Goal: Task Accomplishment & Management: Manage account settings

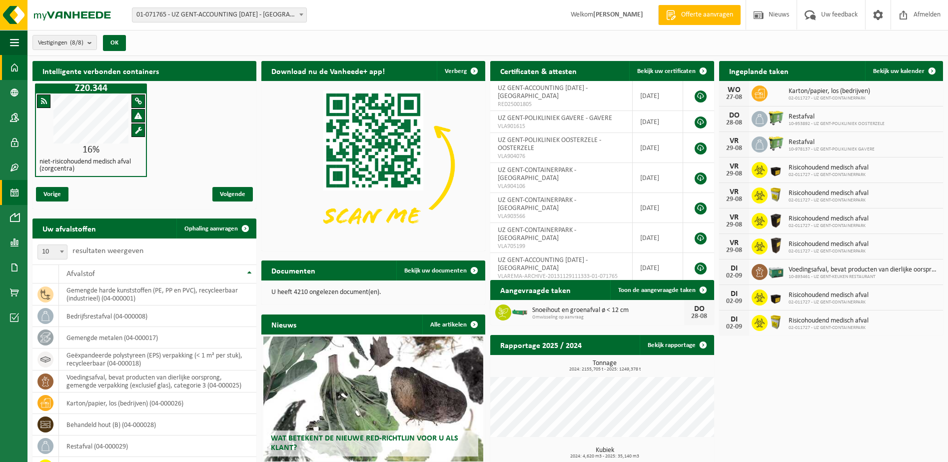
click at [12, 196] on span at bounding box center [14, 192] width 9 height 25
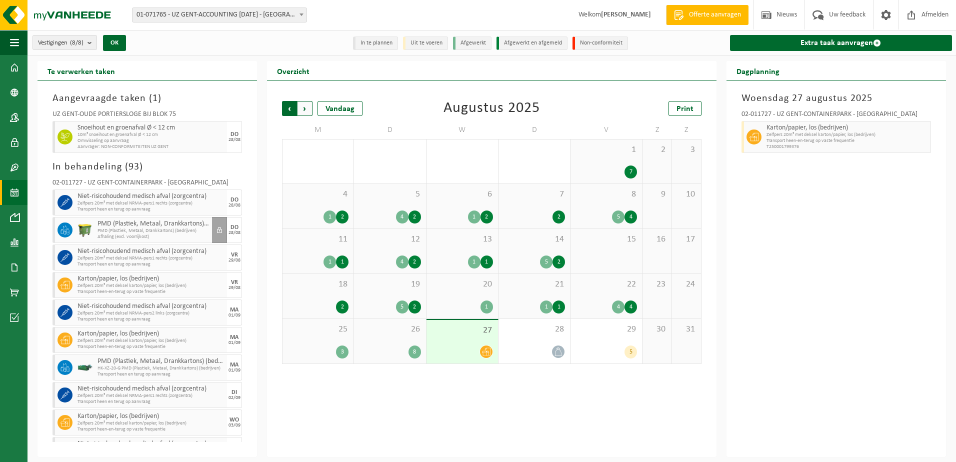
click at [307, 110] on span "Volgende" at bounding box center [304, 108] width 15 height 15
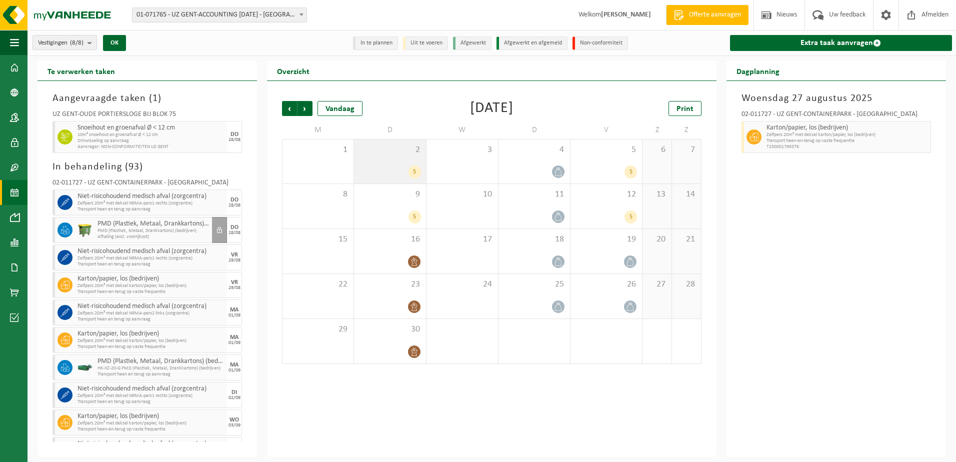
click at [378, 168] on div "5" at bounding box center [389, 171] width 61 height 13
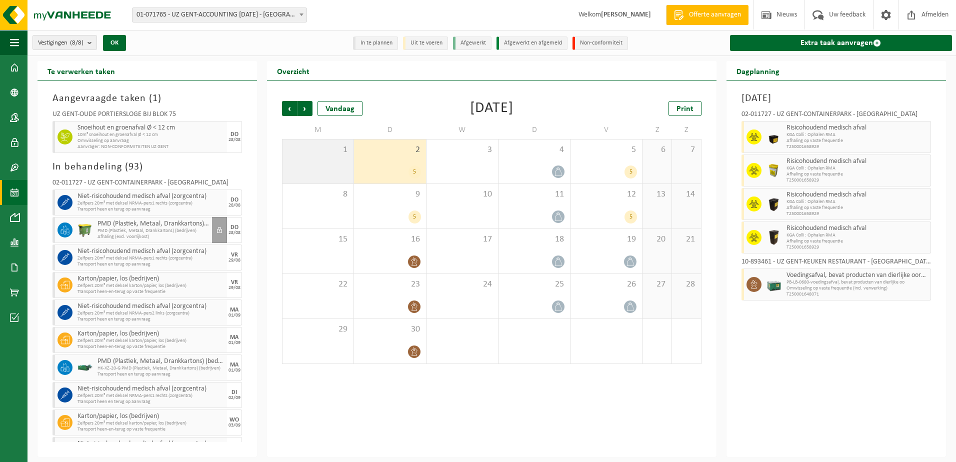
click at [328, 170] on div "1" at bounding box center [317, 161] width 71 height 44
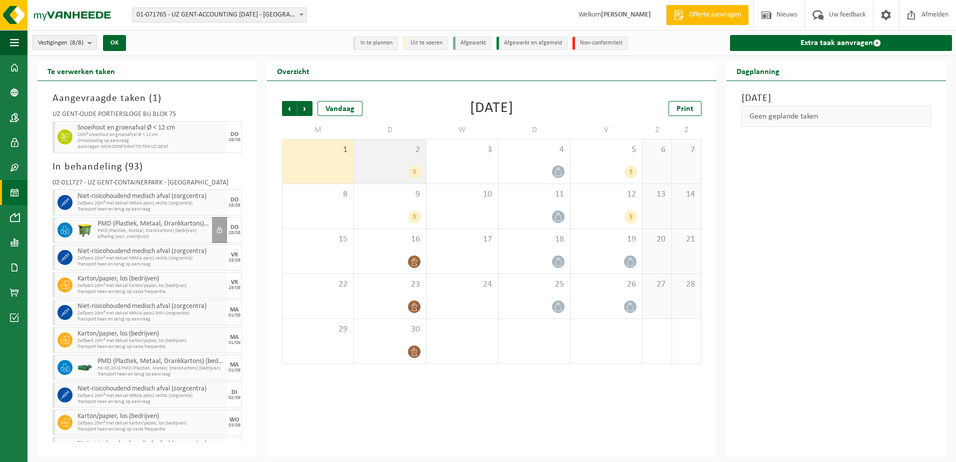
click at [375, 166] on div "5" at bounding box center [389, 171] width 61 height 13
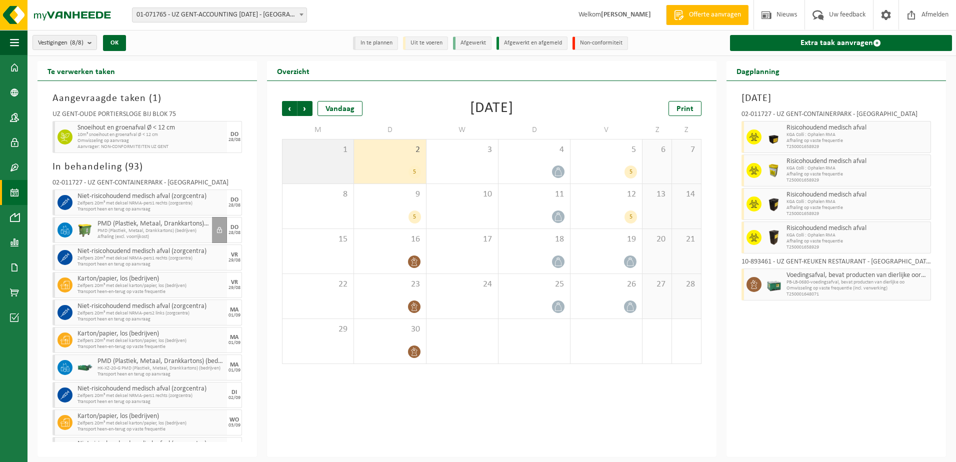
click at [331, 167] on div "1" at bounding box center [317, 161] width 71 height 44
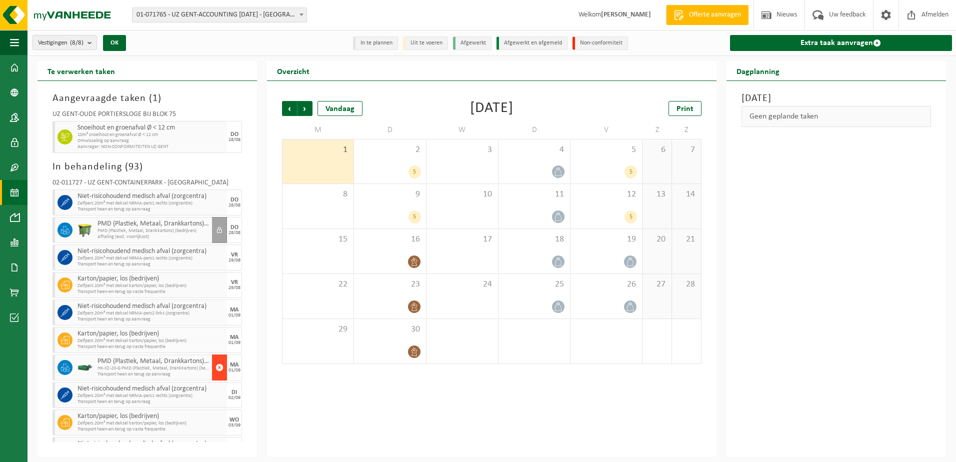
click at [215, 365] on span "button" at bounding box center [219, 367] width 8 height 20
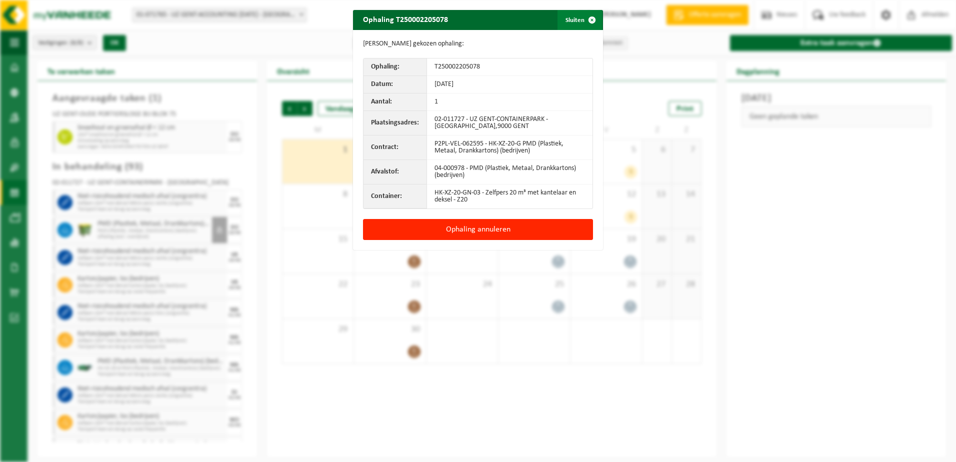
click at [588, 18] on span "button" at bounding box center [592, 20] width 20 height 20
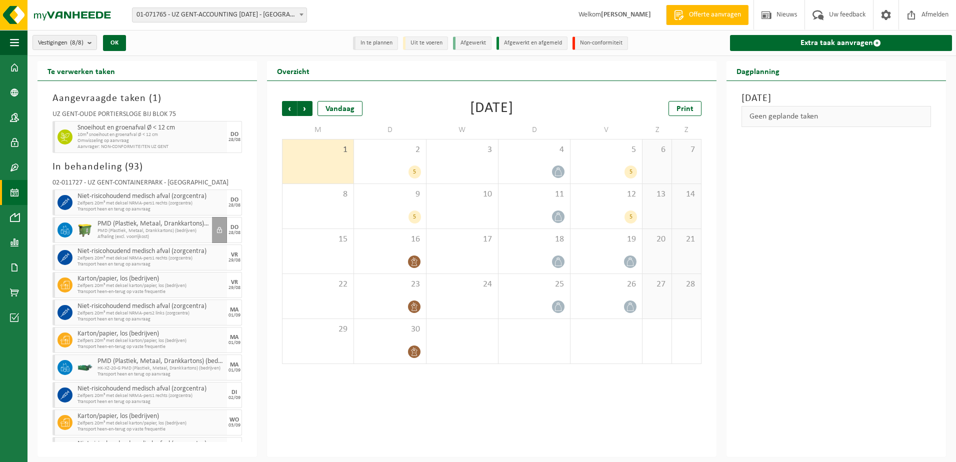
click at [138, 229] on span "PMD (Plastiek, Metaal, Drankkartons) (bedrijven)" at bounding box center [153, 231] width 112 height 6
click at [231, 231] on div "28/08" at bounding box center [234, 232] width 12 height 5
click at [212, 365] on button "button" at bounding box center [219, 367] width 15 height 26
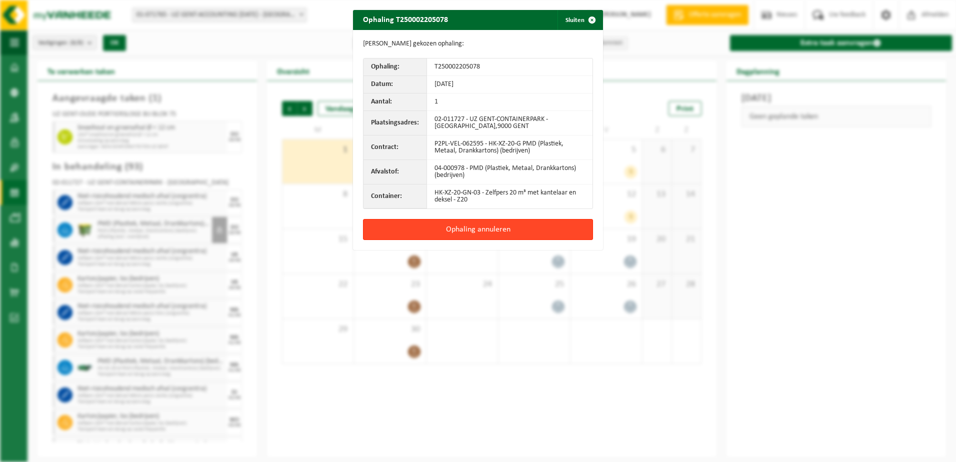
click at [463, 228] on button "Ophaling annuleren" at bounding box center [478, 229] width 230 height 21
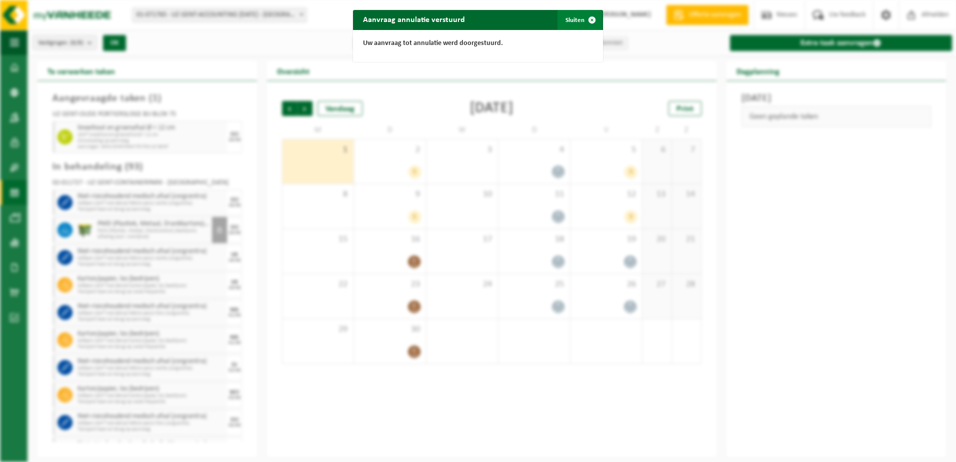
click at [575, 22] on button "Sluiten" at bounding box center [579, 20] width 44 height 20
